Goal: Information Seeking & Learning: Learn about a topic

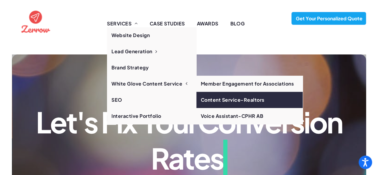
click at [213, 100] on link "Content Service-Realtors" at bounding box center [249, 100] width 106 height 16
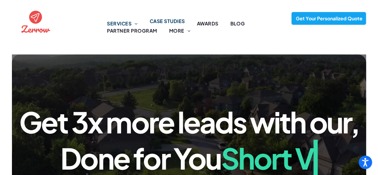
click at [179, 22] on span "CASE STUDIES" at bounding box center [167, 21] width 35 height 7
